Goal: Task Accomplishment & Management: Complete application form

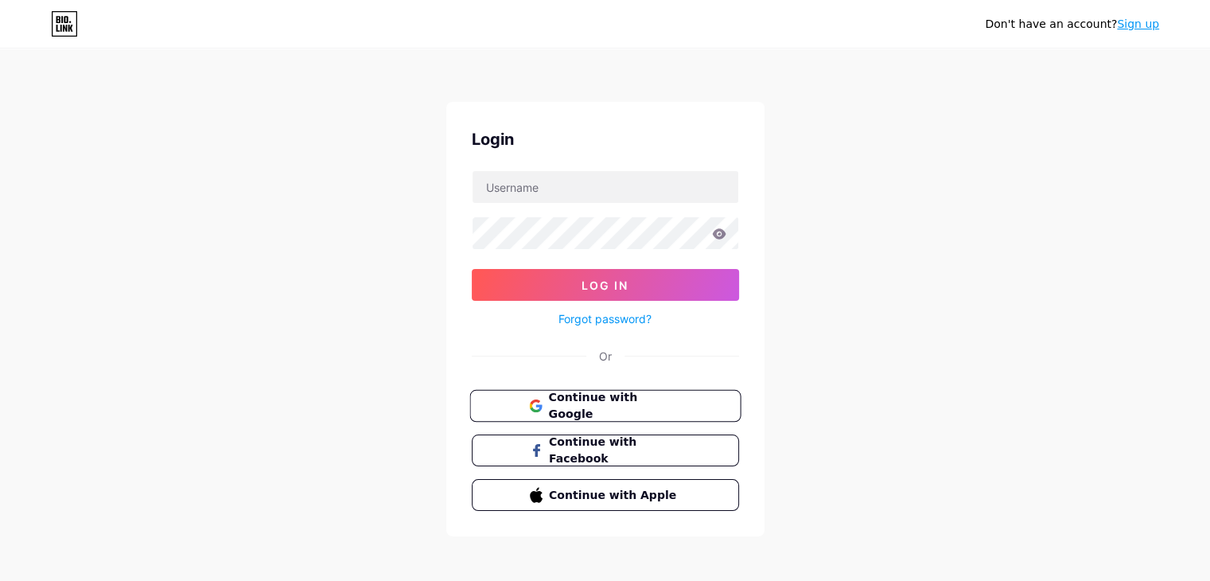
click at [605, 405] on span "Continue with Google" at bounding box center [614, 406] width 133 height 34
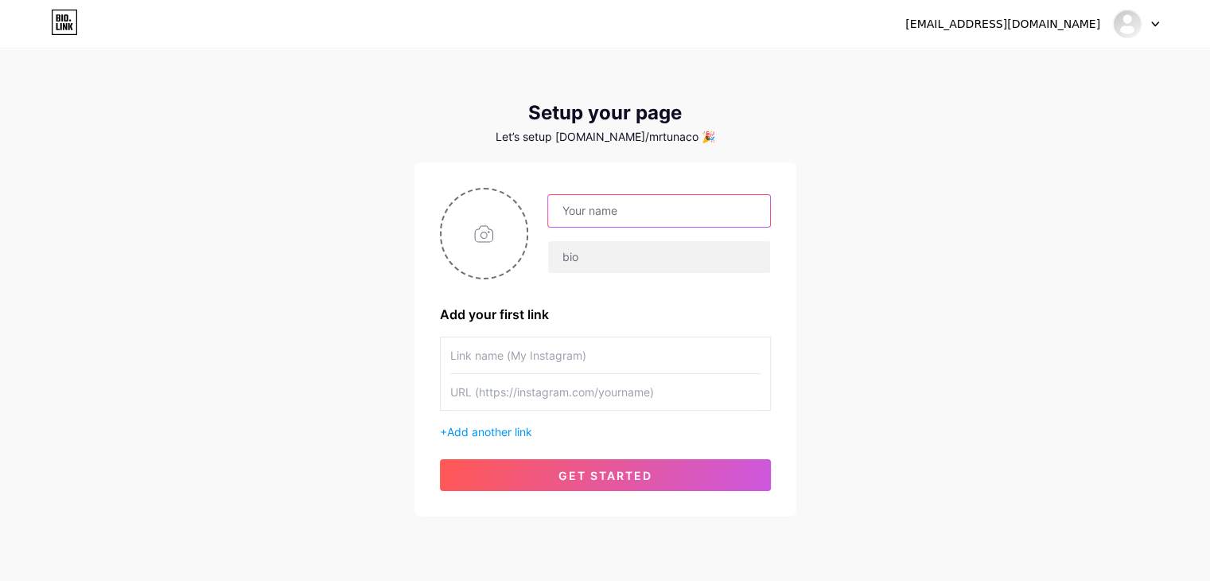
click at [574, 197] on input "text" at bounding box center [658, 211] width 221 height 32
type input "TUNA ABBASOGLU"
click at [601, 255] on input "text" at bounding box center [658, 257] width 221 height 32
click at [516, 350] on input "text" at bounding box center [605, 355] width 310 height 36
click at [492, 427] on span "Add another link" at bounding box center [489, 432] width 85 height 14
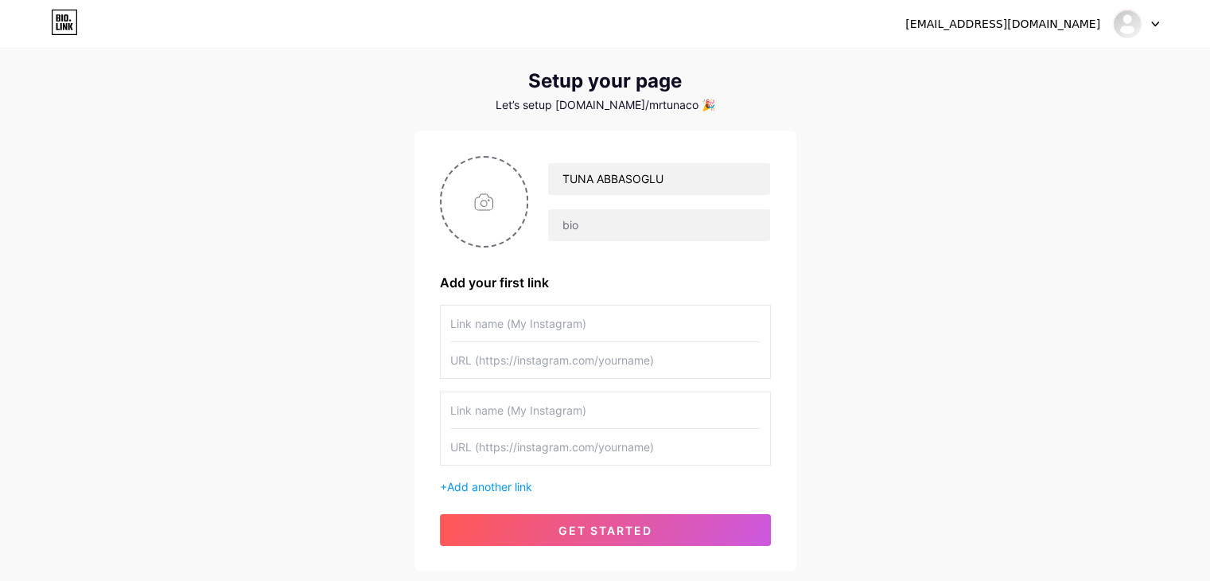
scroll to position [136, 0]
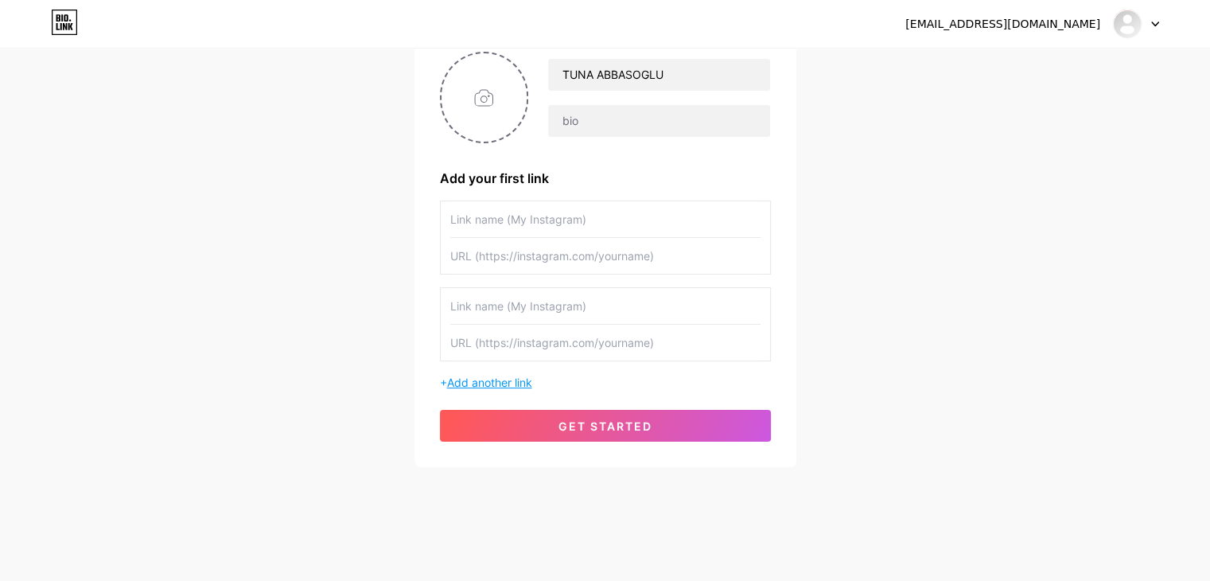
click at [481, 383] on span "Add another link" at bounding box center [489, 383] width 85 height 14
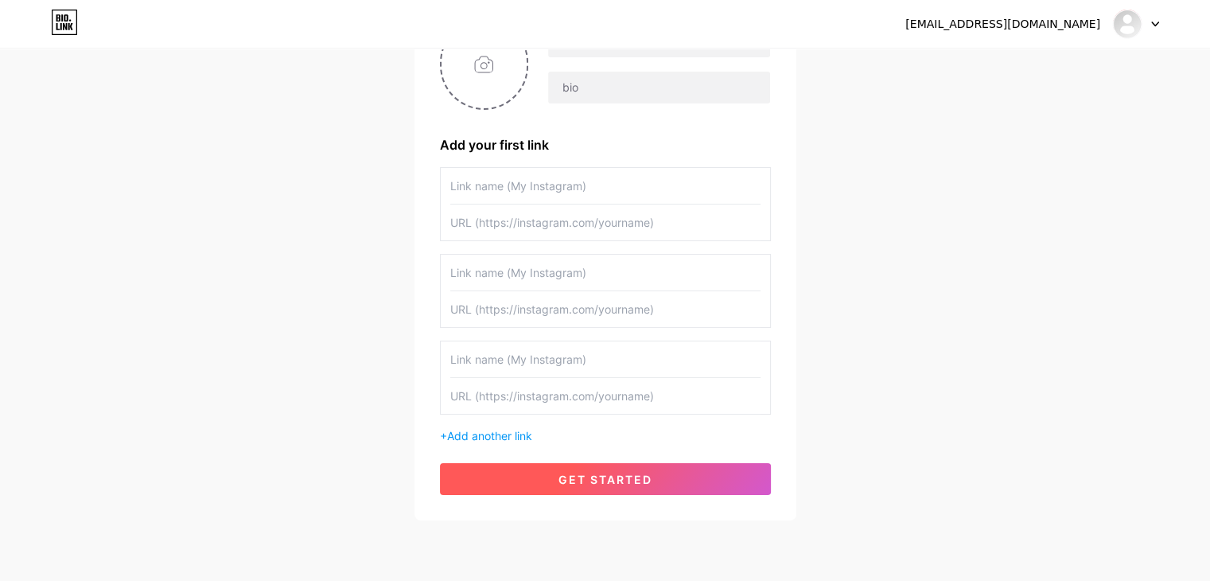
scroll to position [216, 0]
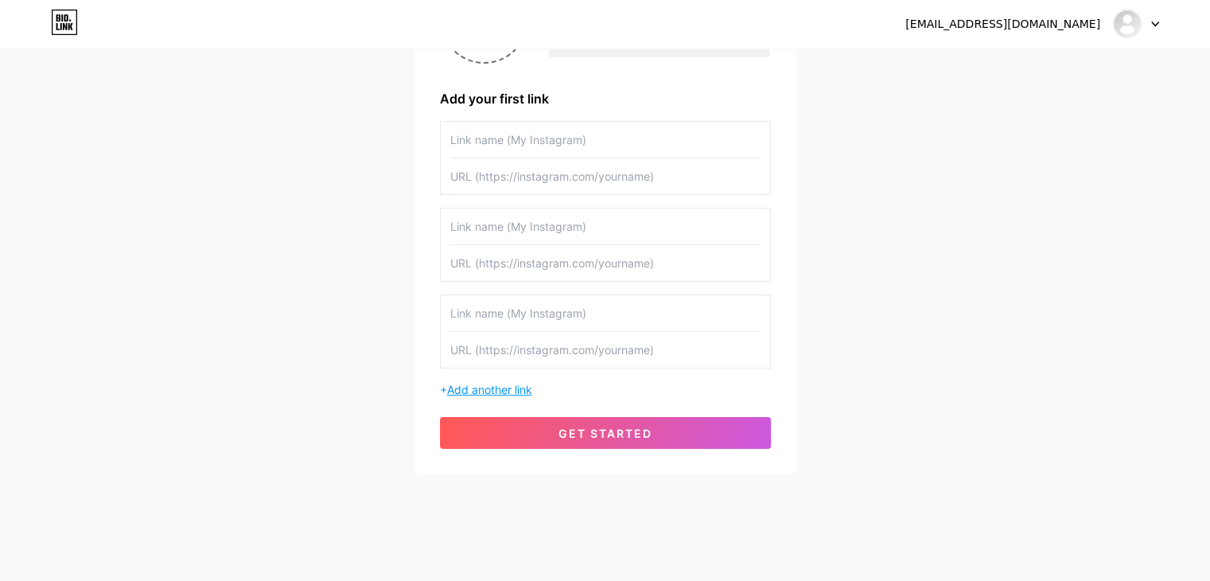
click at [475, 391] on span "Add another link" at bounding box center [489, 390] width 85 height 14
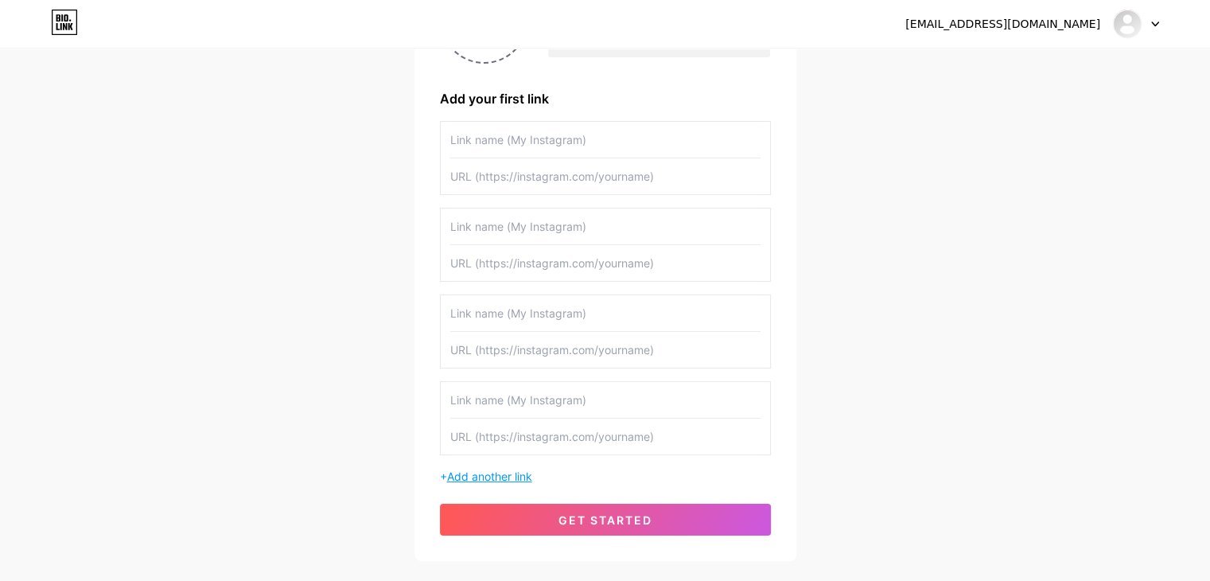
click at [491, 471] on span "Add another link" at bounding box center [489, 476] width 85 height 14
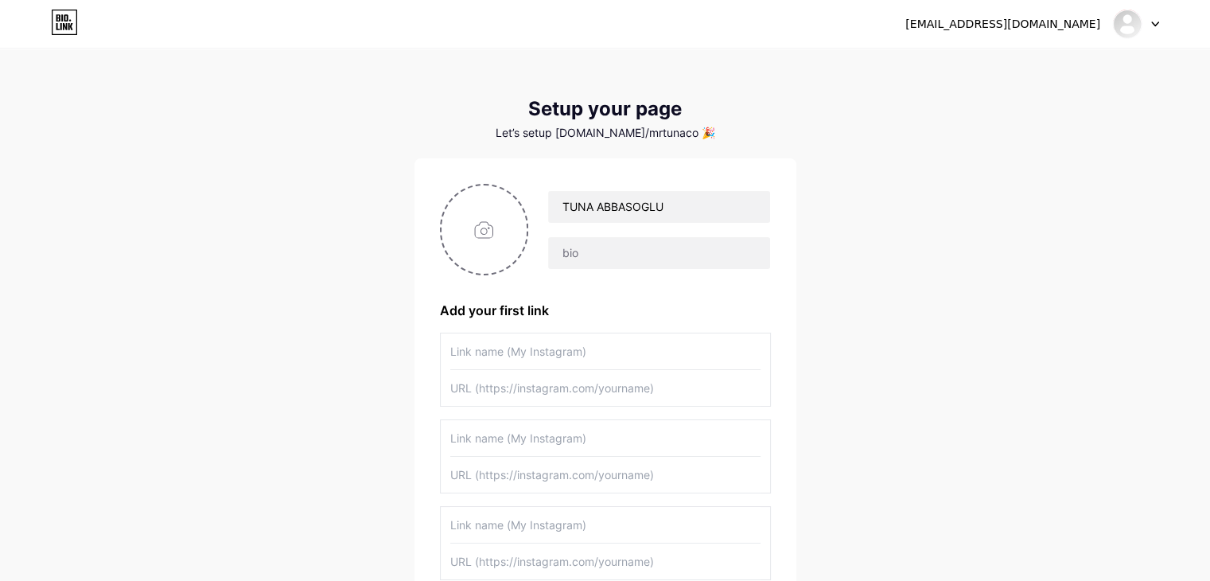
scroll to position [0, 0]
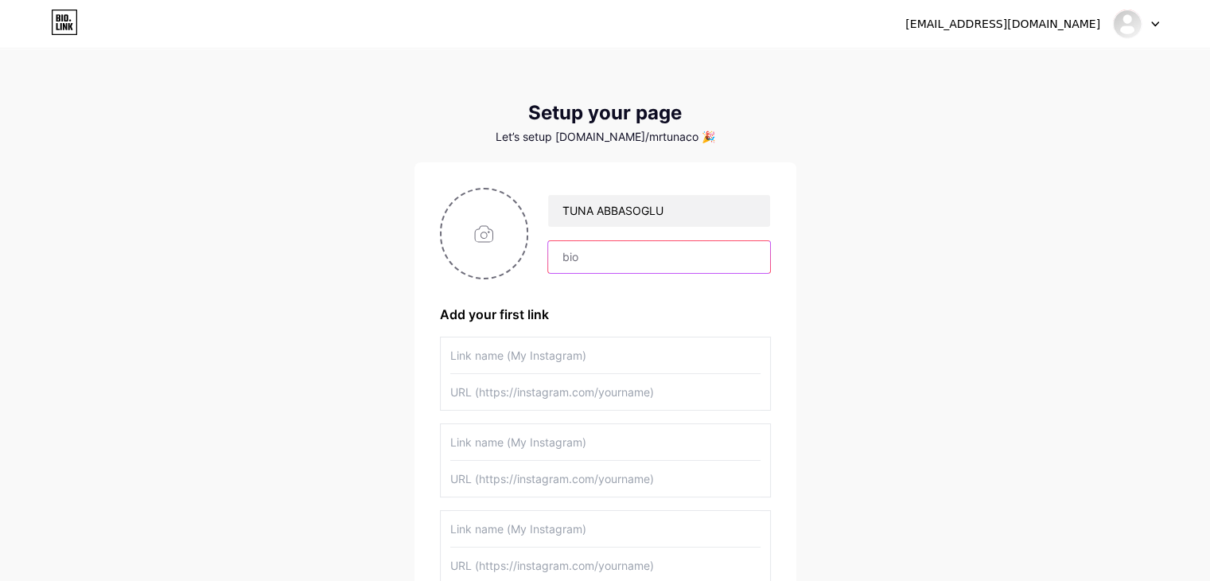
click at [605, 255] on input "text" at bounding box center [658, 257] width 221 height 32
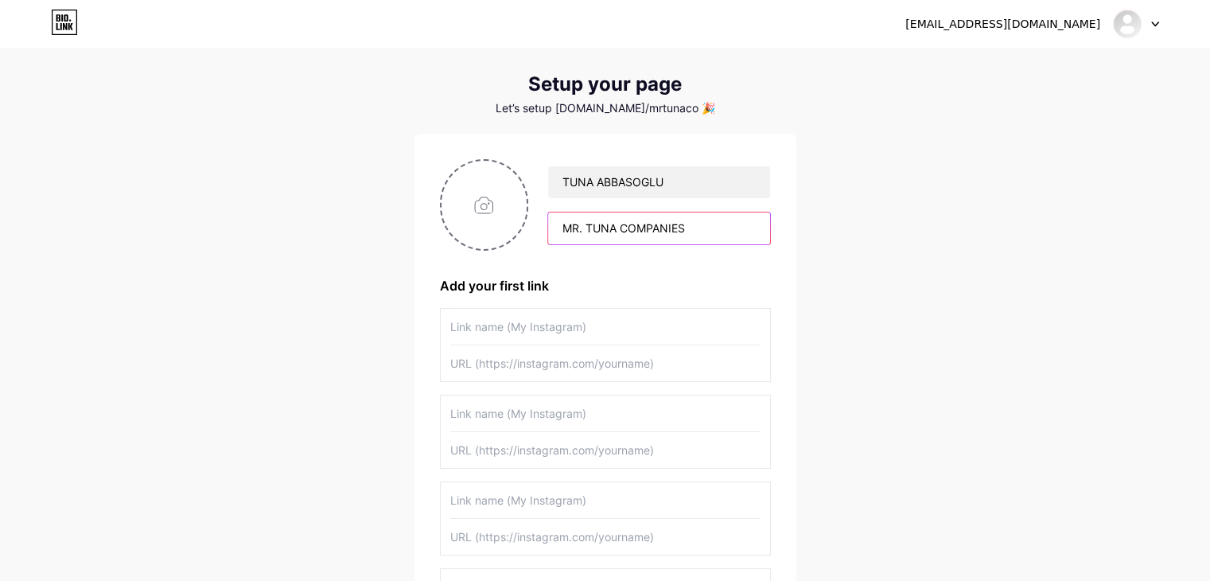
scroll to position [80, 0]
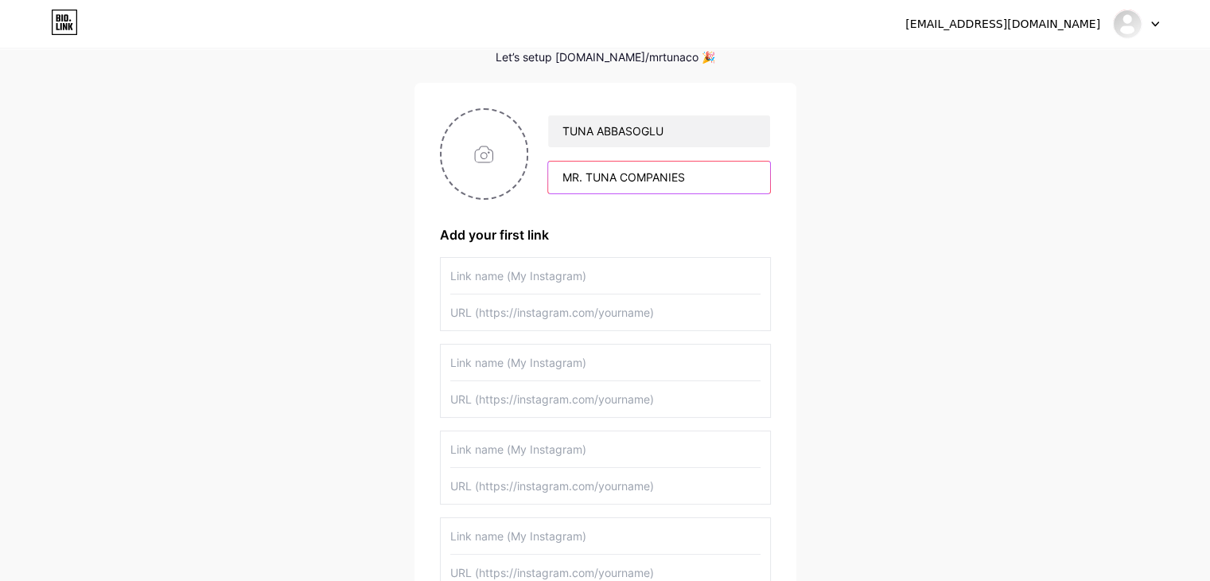
type input "MR. TUNA COMPANIES"
click at [511, 278] on input "text" at bounding box center [605, 276] width 310 height 36
click at [502, 268] on input "Mr. TUNA Turkish Cuisine" at bounding box center [605, 276] width 310 height 36
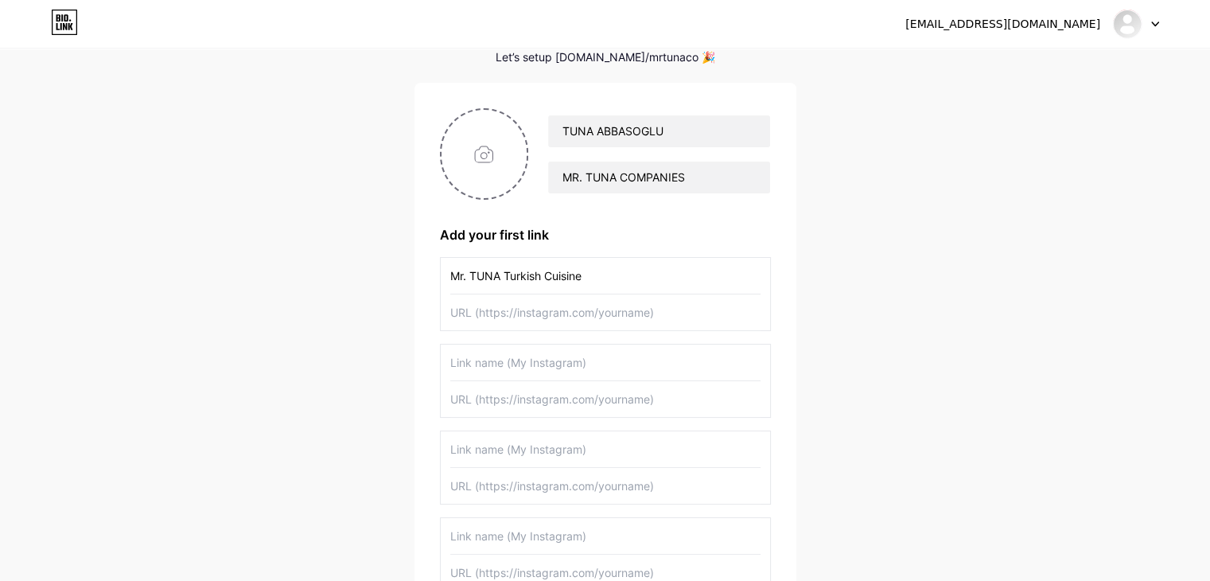
type input "Mr. TUNA Turkish Cuisine"
click at [495, 351] on input "text" at bounding box center [605, 362] width 310 height 36
paste input "Mr. TUNA Turkish Cuisine"
click at [540, 360] on input "Mr. TUNA Turkish Cuisine" at bounding box center [605, 362] width 310 height 36
click at [496, 363] on input "Mr. TUNA Turkish & Italian Cuisine" at bounding box center [605, 362] width 310 height 36
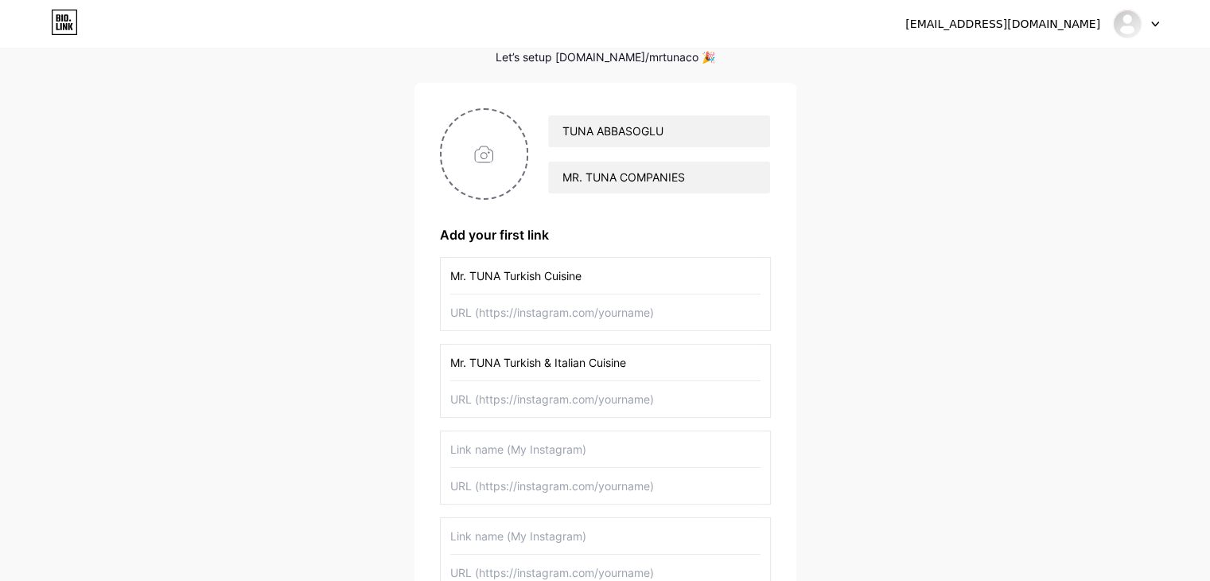
click at [496, 363] on input "Mr. TUNA Turkish & Italian Cuisine" at bounding box center [605, 362] width 310 height 36
type input "Mr. TUNA Turkish & Italian Cuisine"
click at [529, 451] on input "text" at bounding box center [605, 449] width 310 height 36
paste input "Mr. TUNA Turkish & Italian Cuisine"
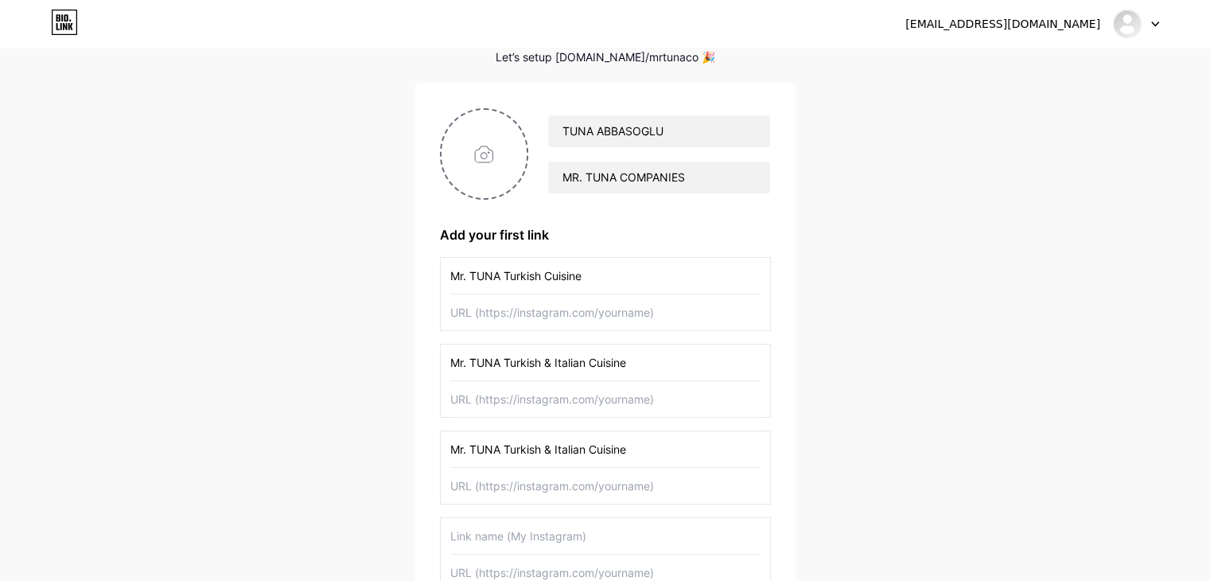
click at [584, 453] on input "Mr. TUNA Turkish & Italian Cuisine" at bounding box center [605, 449] width 310 height 36
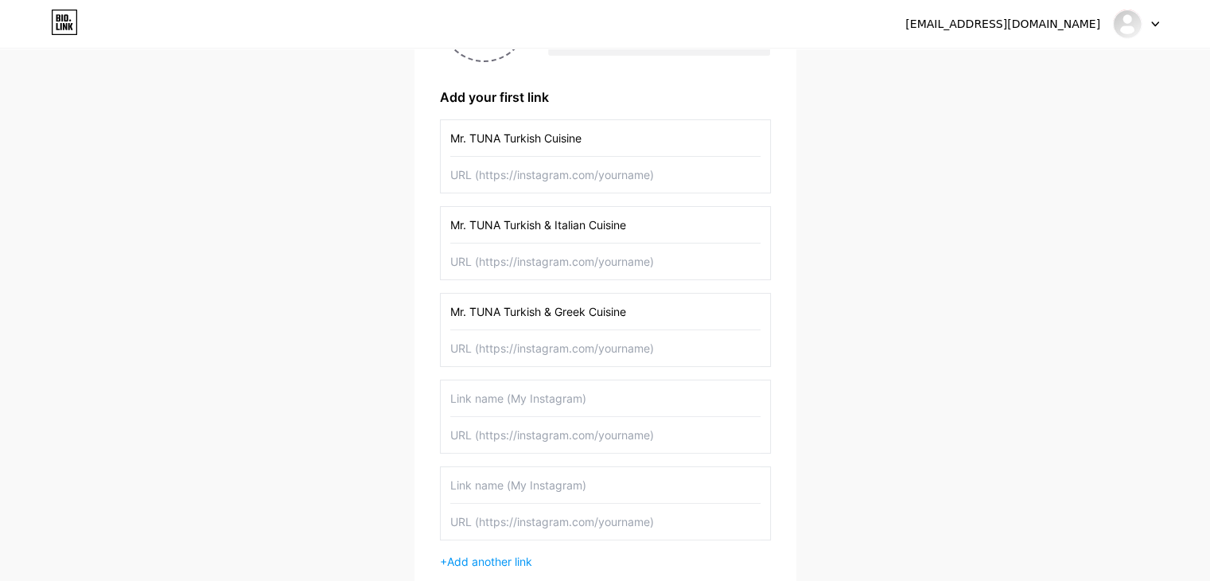
scroll to position [239, 0]
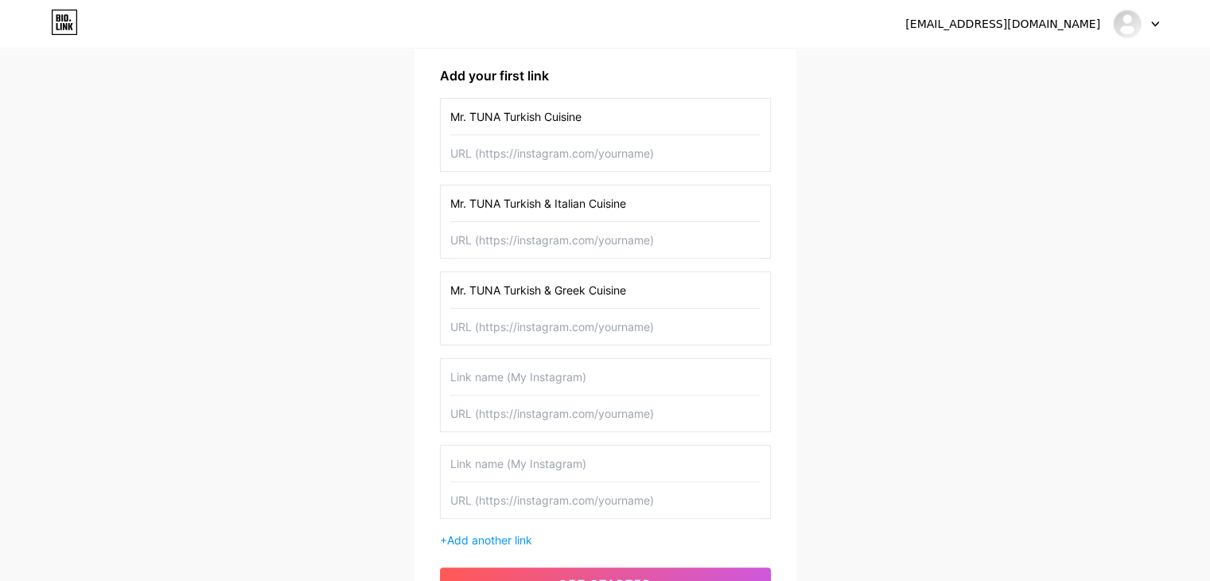
type input "Mr. TUNA Turkish & Greek Cuisine"
click at [478, 364] on input "text" at bounding box center [605, 377] width 310 height 36
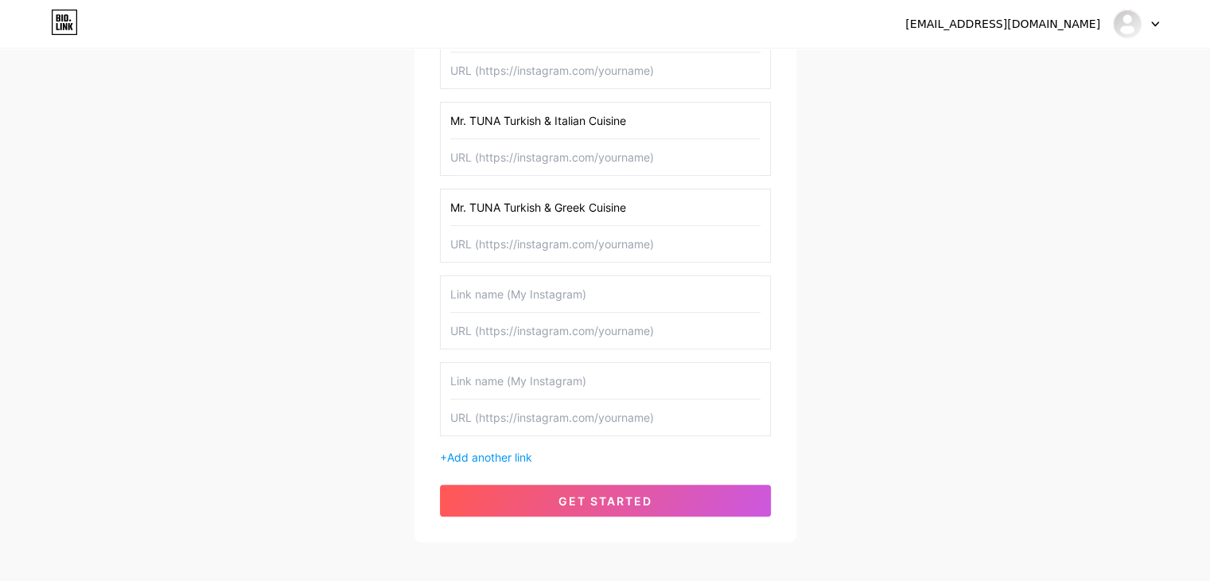
scroll to position [315, 0]
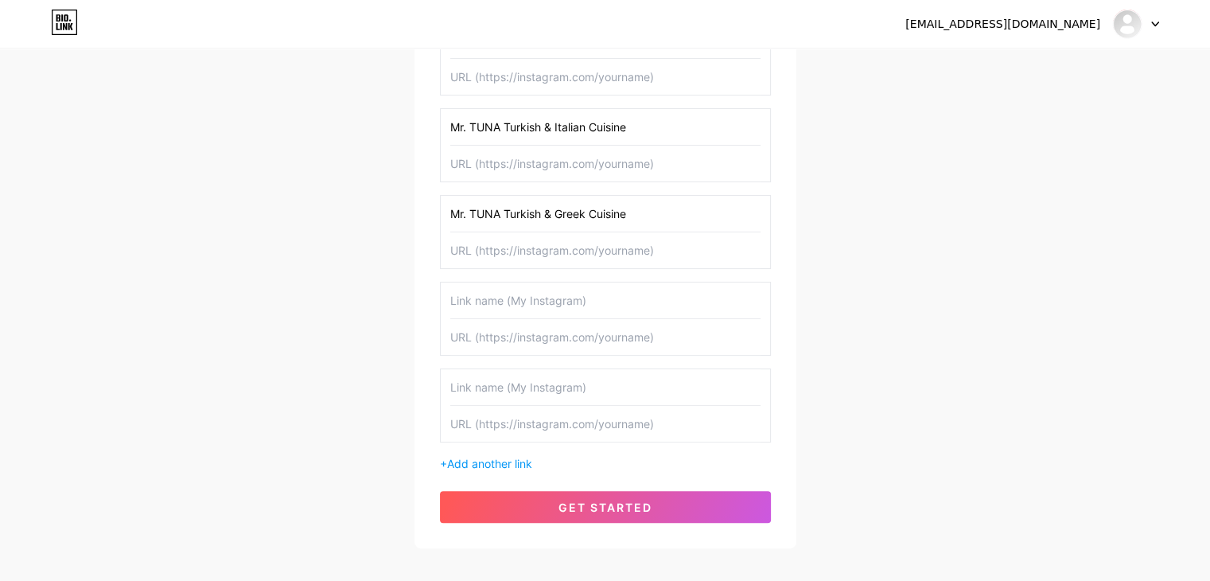
paste input "Mr. TUNA Turkish & Italian Cuisine"
type input "Mr. TUNA Turkish Baklava"
click at [933, 250] on div "info@mrtunacompanies.org Dashboard Logout Setup your page Let’s setup bio.link/…" at bounding box center [605, 142] width 1210 height 914
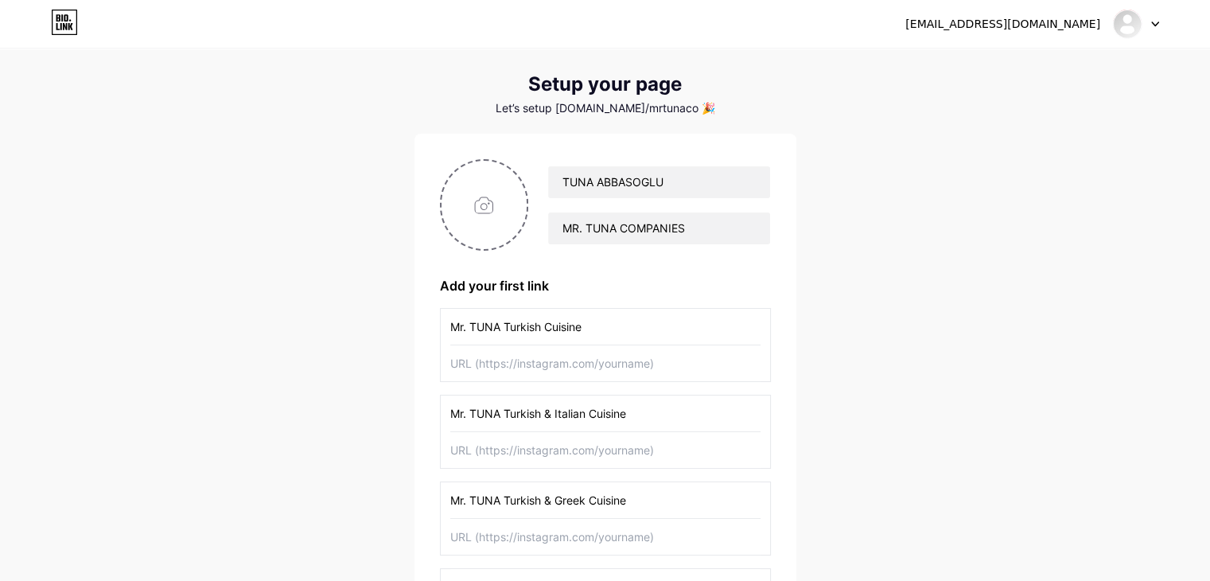
scroll to position [80, 0]
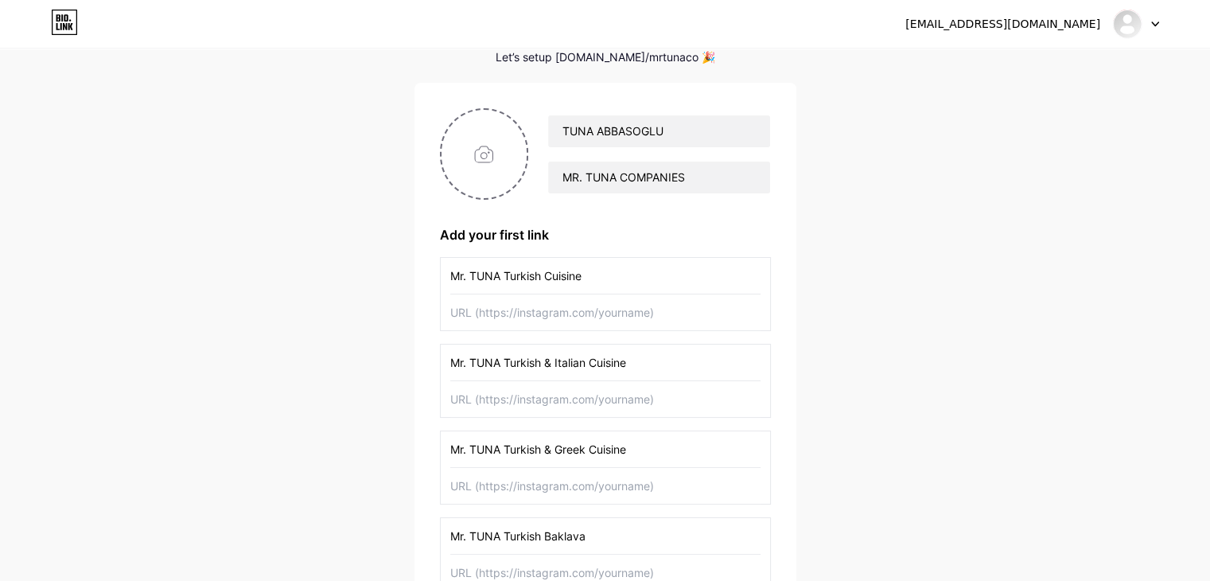
click at [550, 384] on input "text" at bounding box center [605, 399] width 310 height 36
paste input "https://share.google/QxekXVfE890XMTbFk"
type input "https://share.google/QxekXVfE890XMTbFk"
click at [527, 485] on input "text" at bounding box center [605, 486] width 310 height 36
paste input "https://share.google/GCOGEGONOSh1vUora"
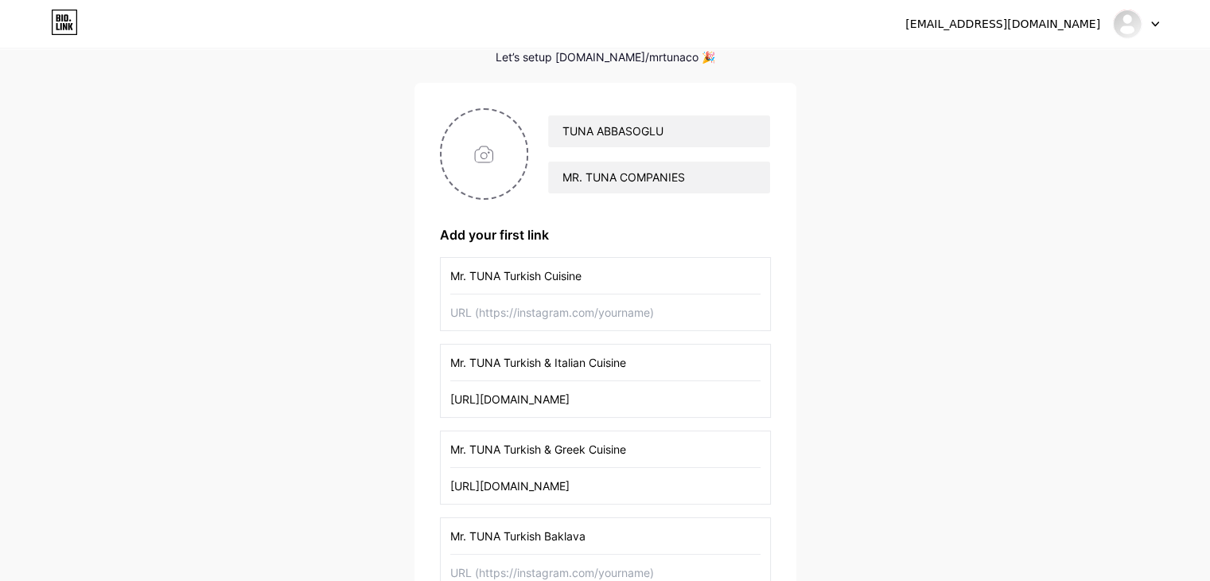
type input "https://share.google/GCOGEGONOSh1vUora"
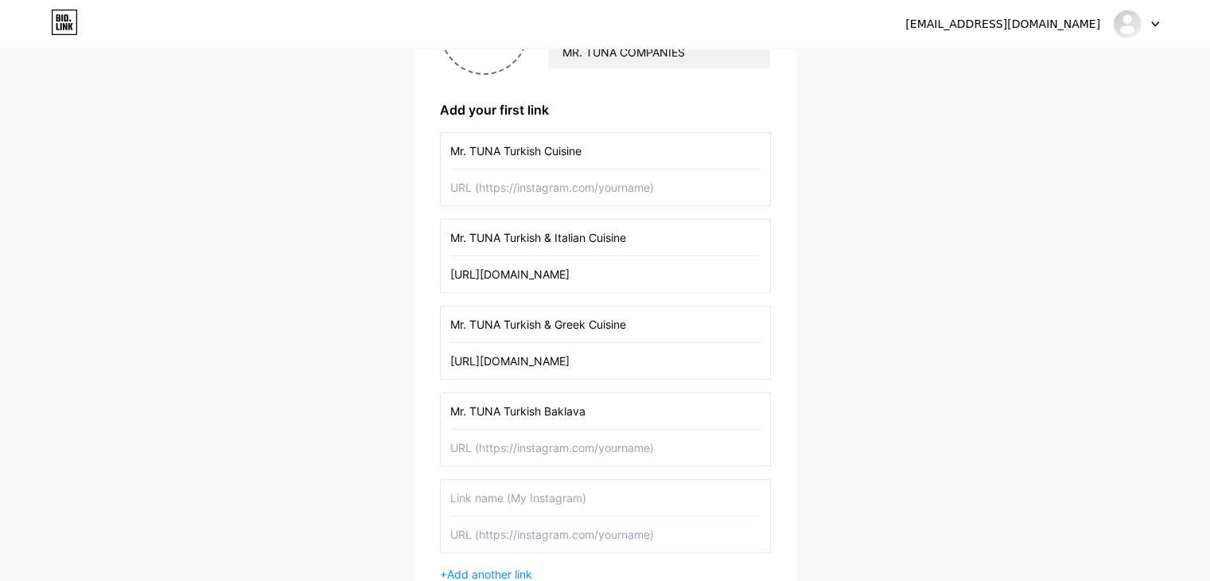
scroll to position [159, 0]
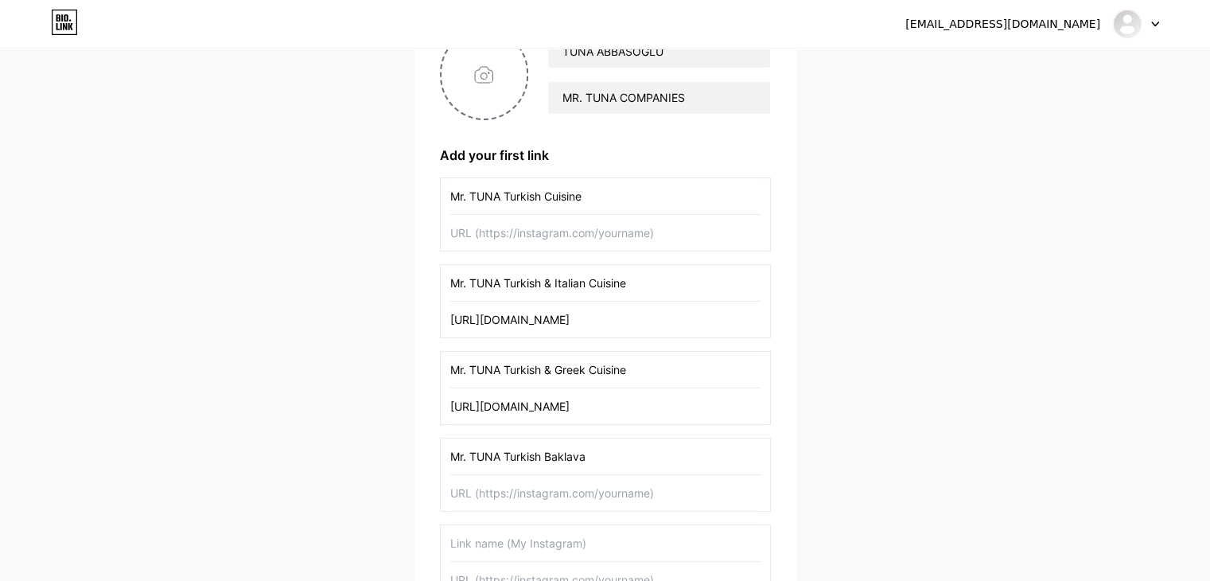
click at [523, 228] on input "text" at bounding box center [605, 233] width 310 height 36
paste input "https://share.google/D8L2OwiJaJmQrDe1y"
type input "https://share.google/D8L2OwiJaJmQrDe1y"
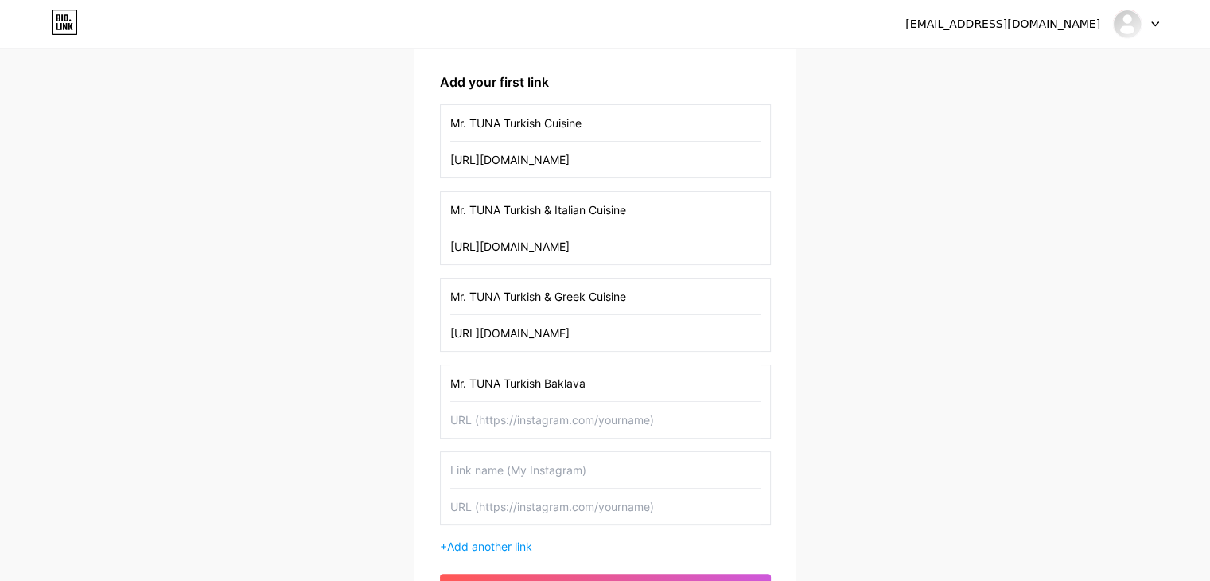
scroll to position [239, 0]
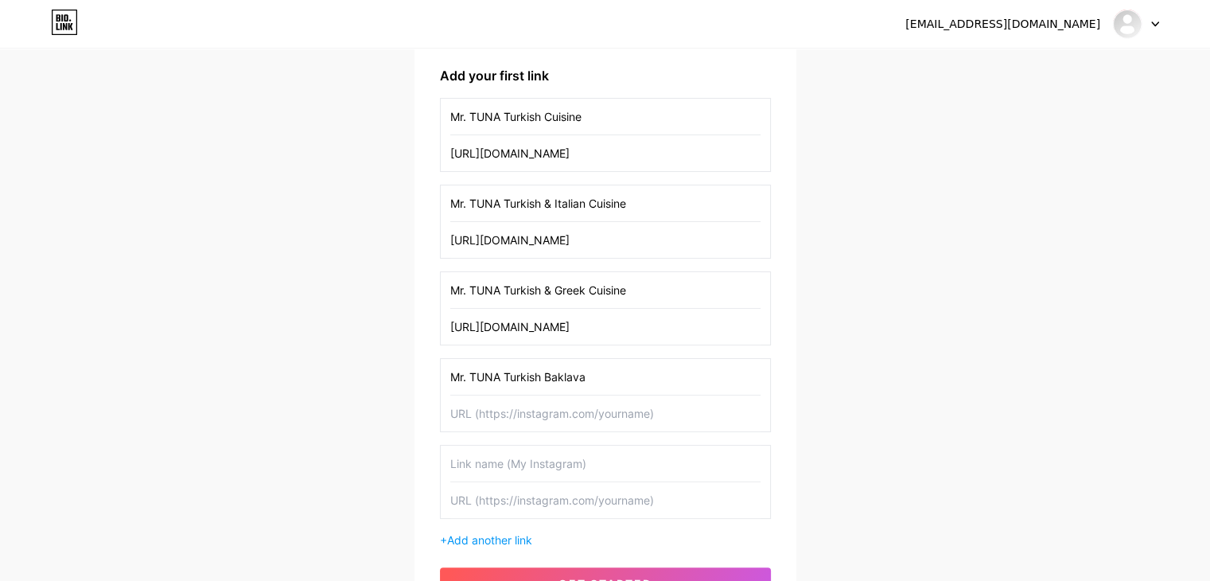
click at [485, 434] on div "Mr. TUNA Turkish Cuisine https://share.google/D8L2OwiJaJmQrDe1y Mr. TUNA Turkis…" at bounding box center [605, 323] width 331 height 450
click at [477, 424] on input "text" at bounding box center [605, 413] width 310 height 36
paste input "https://share.google/8nrK5zNz3E9aMkVRS"
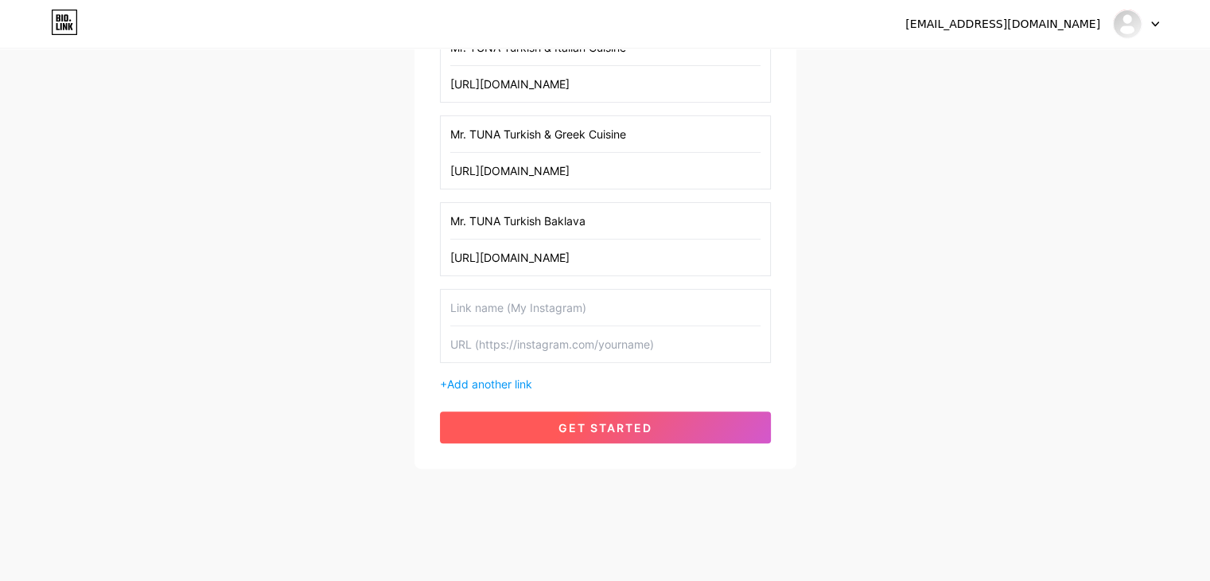
type input "https://share.google/8nrK5zNz3E9aMkVRS"
click at [563, 424] on span "get started" at bounding box center [605, 428] width 94 height 14
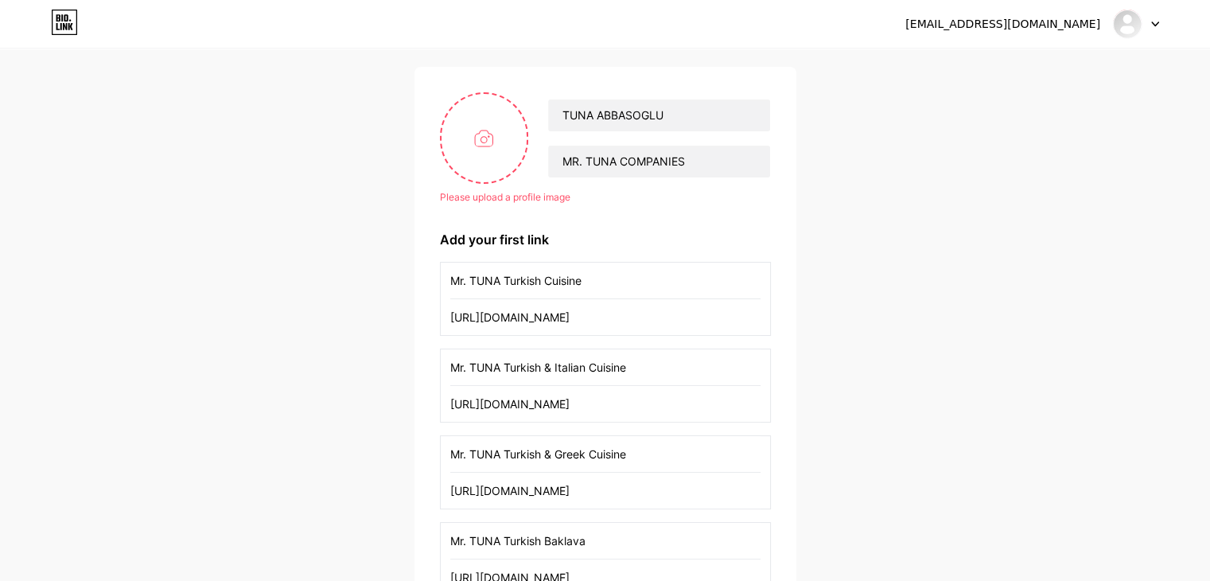
scroll to position [91, 0]
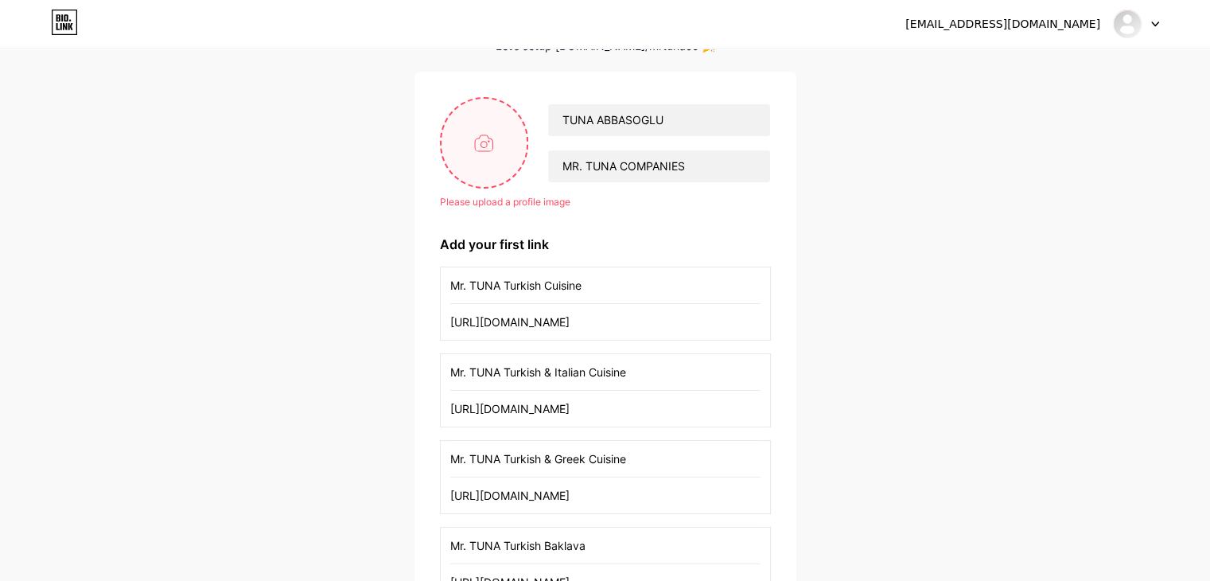
click at [485, 149] on input "file" at bounding box center [485, 143] width 86 height 88
click at [498, 141] on input "file" at bounding box center [485, 143] width 86 height 88
type input "C:\fakepath\Adsız (Facebook Profil Resmi).png"
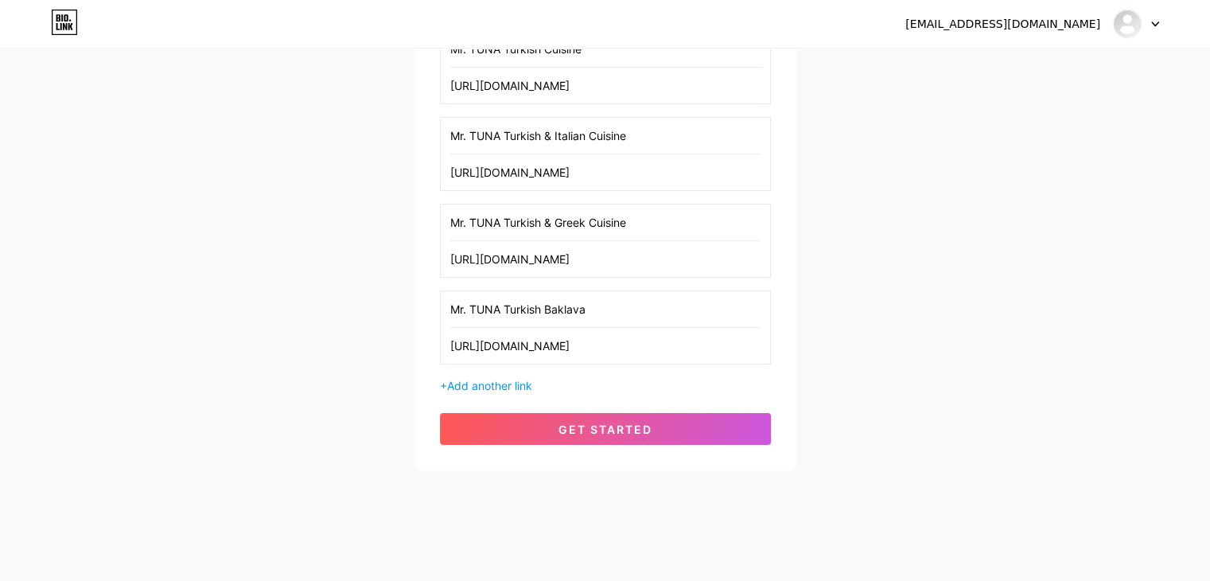
scroll to position [309, 0]
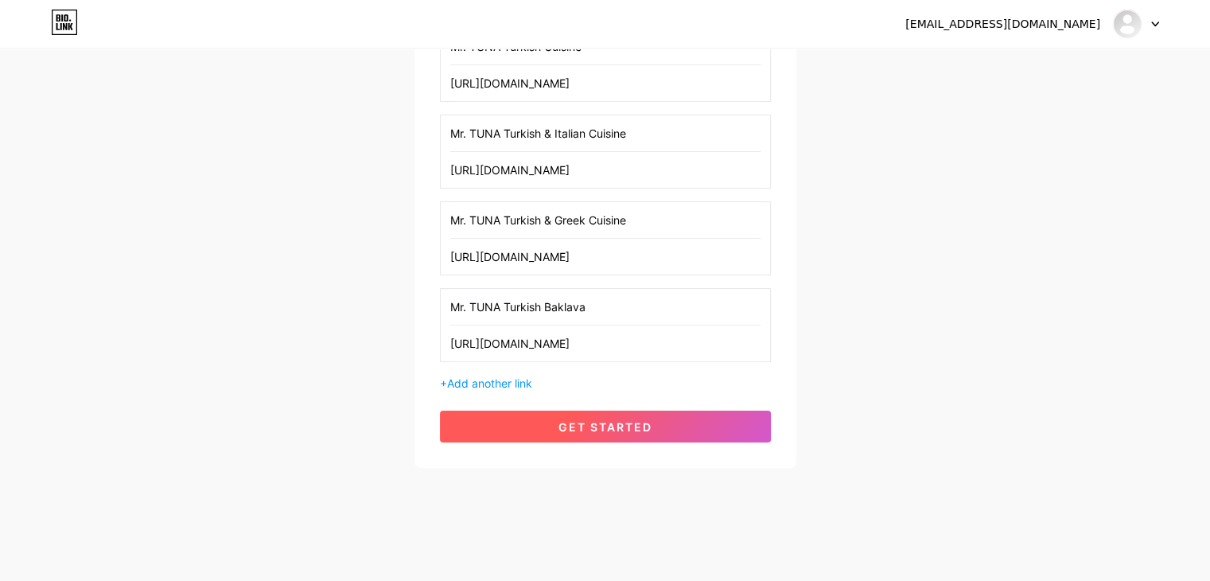
click at [566, 429] on span "get started" at bounding box center [605, 427] width 94 height 14
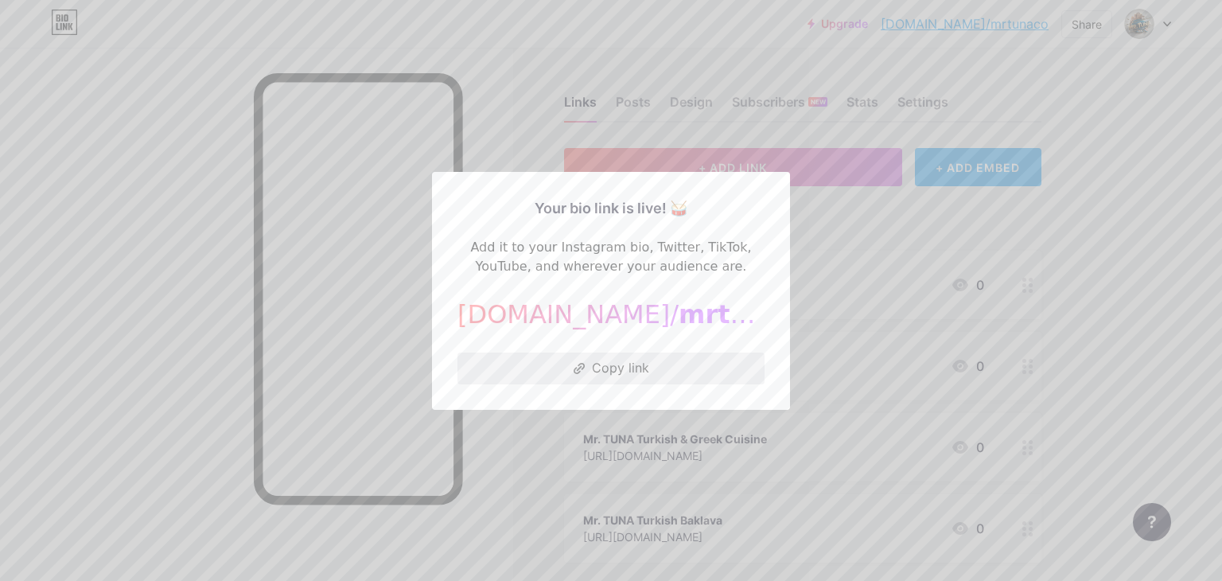
click at [623, 372] on button "Copy link" at bounding box center [610, 368] width 307 height 32
click at [179, 223] on div at bounding box center [611, 290] width 1222 height 581
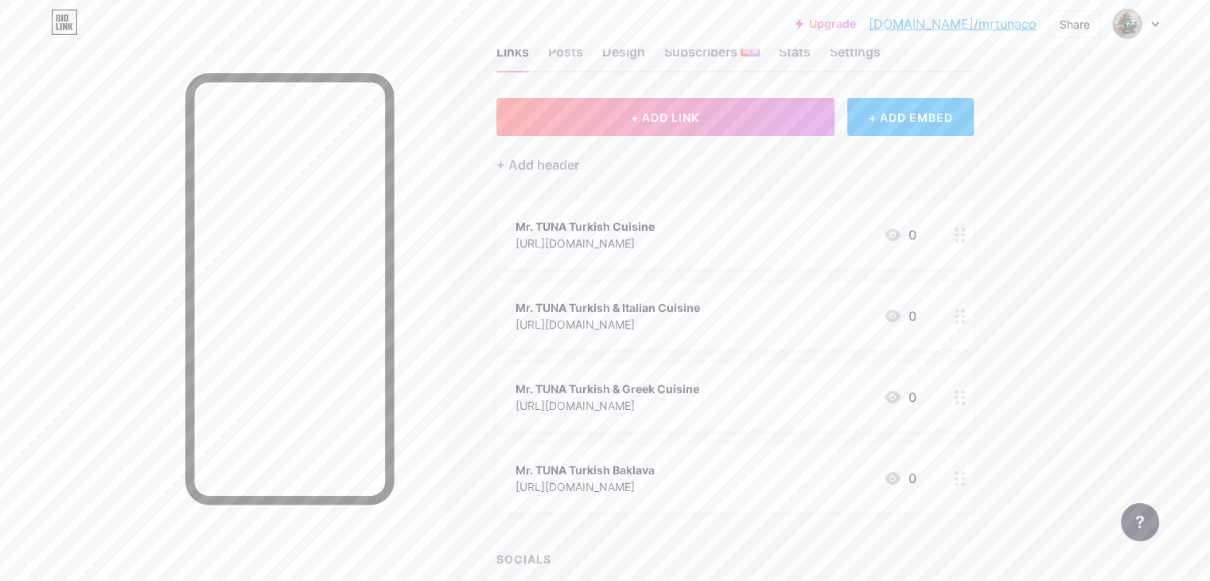
scroll to position [159, 0]
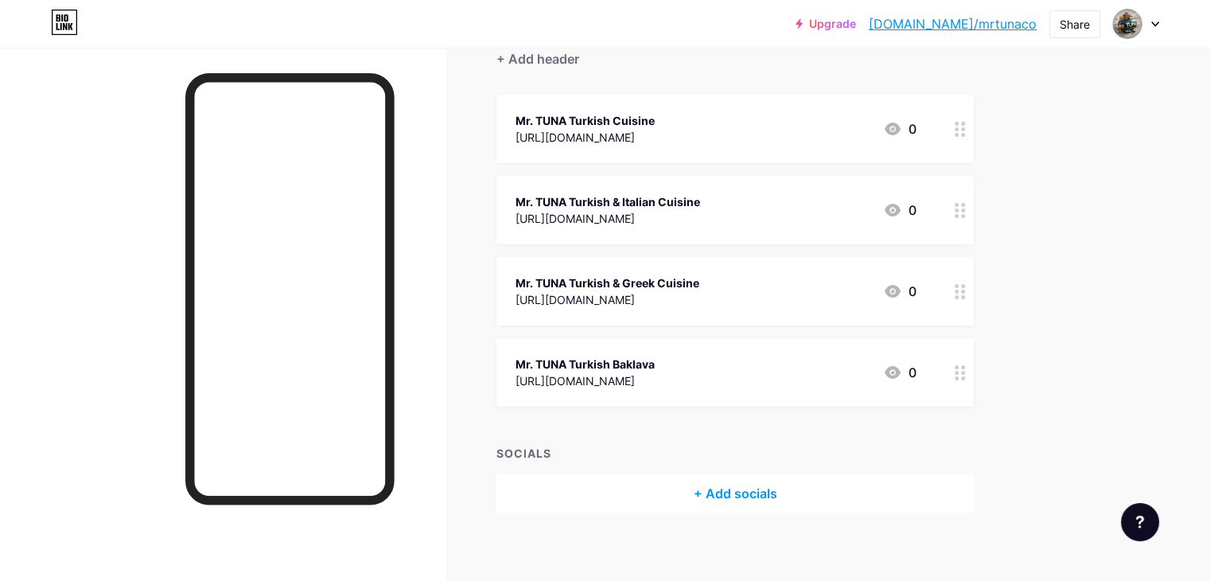
scroll to position [165, 0]
